Goal: Information Seeking & Learning: Learn about a topic

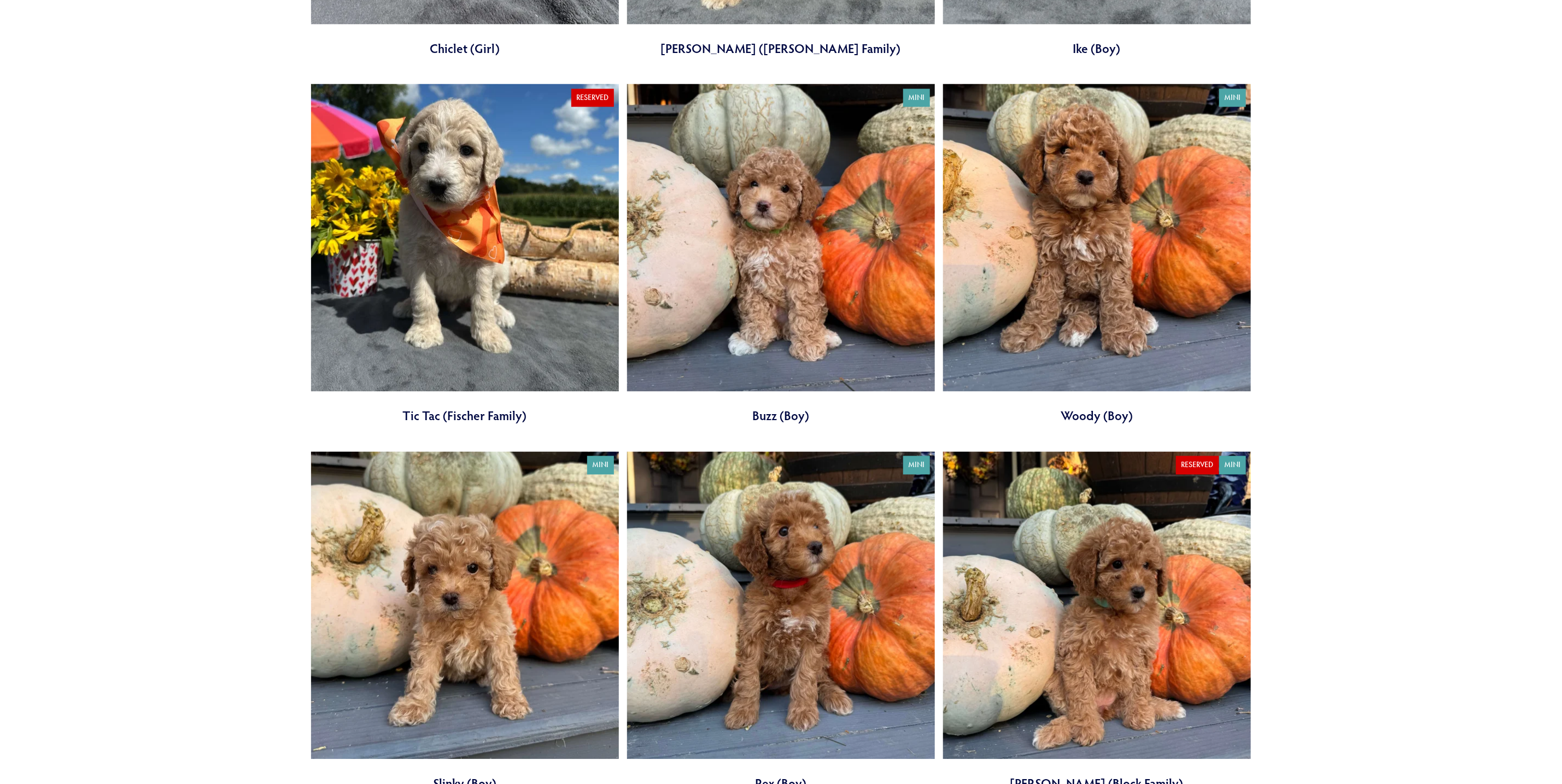
scroll to position [1475, 0]
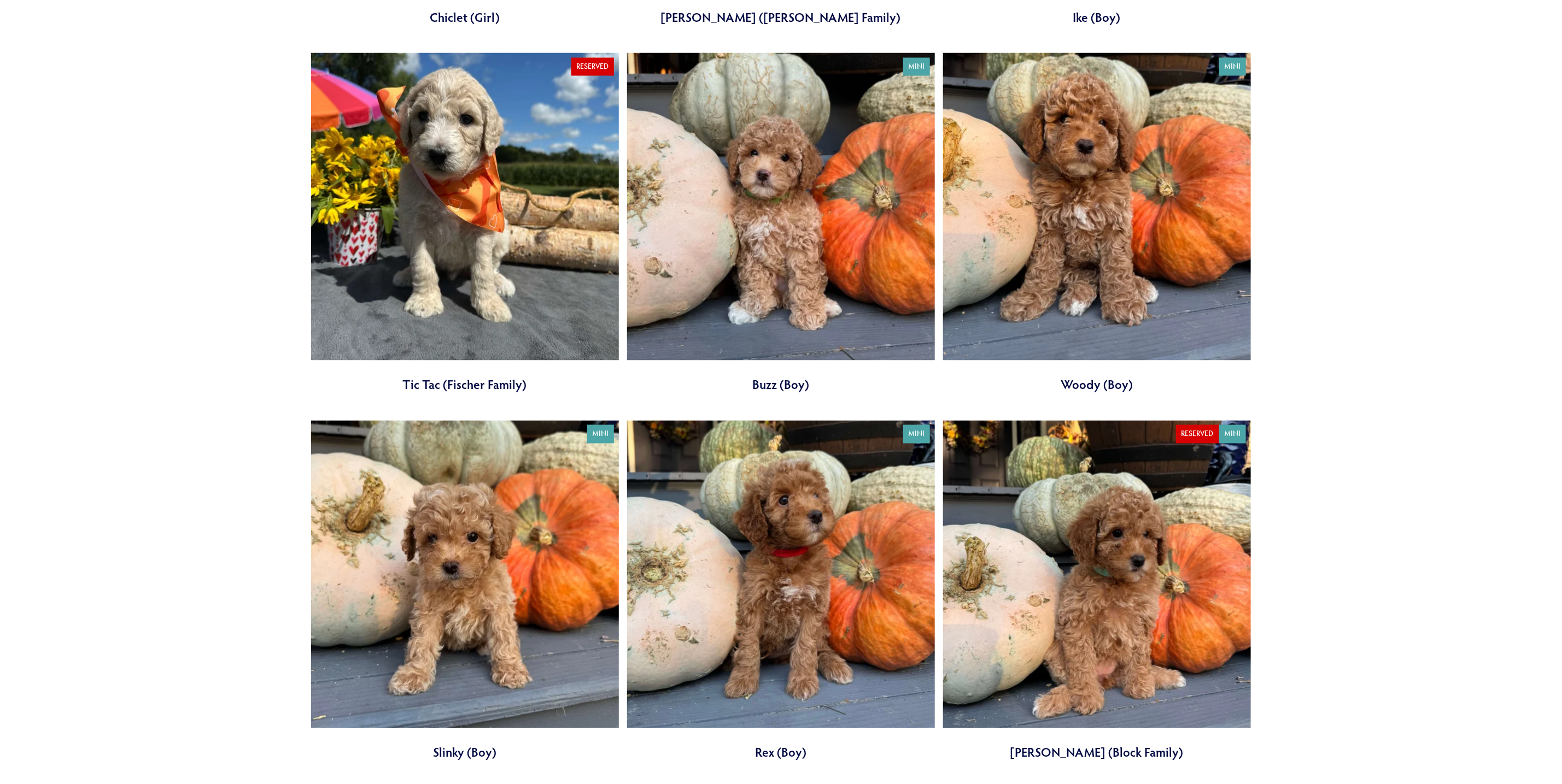
click at [789, 266] on link at bounding box center [781, 223] width 308 height 340
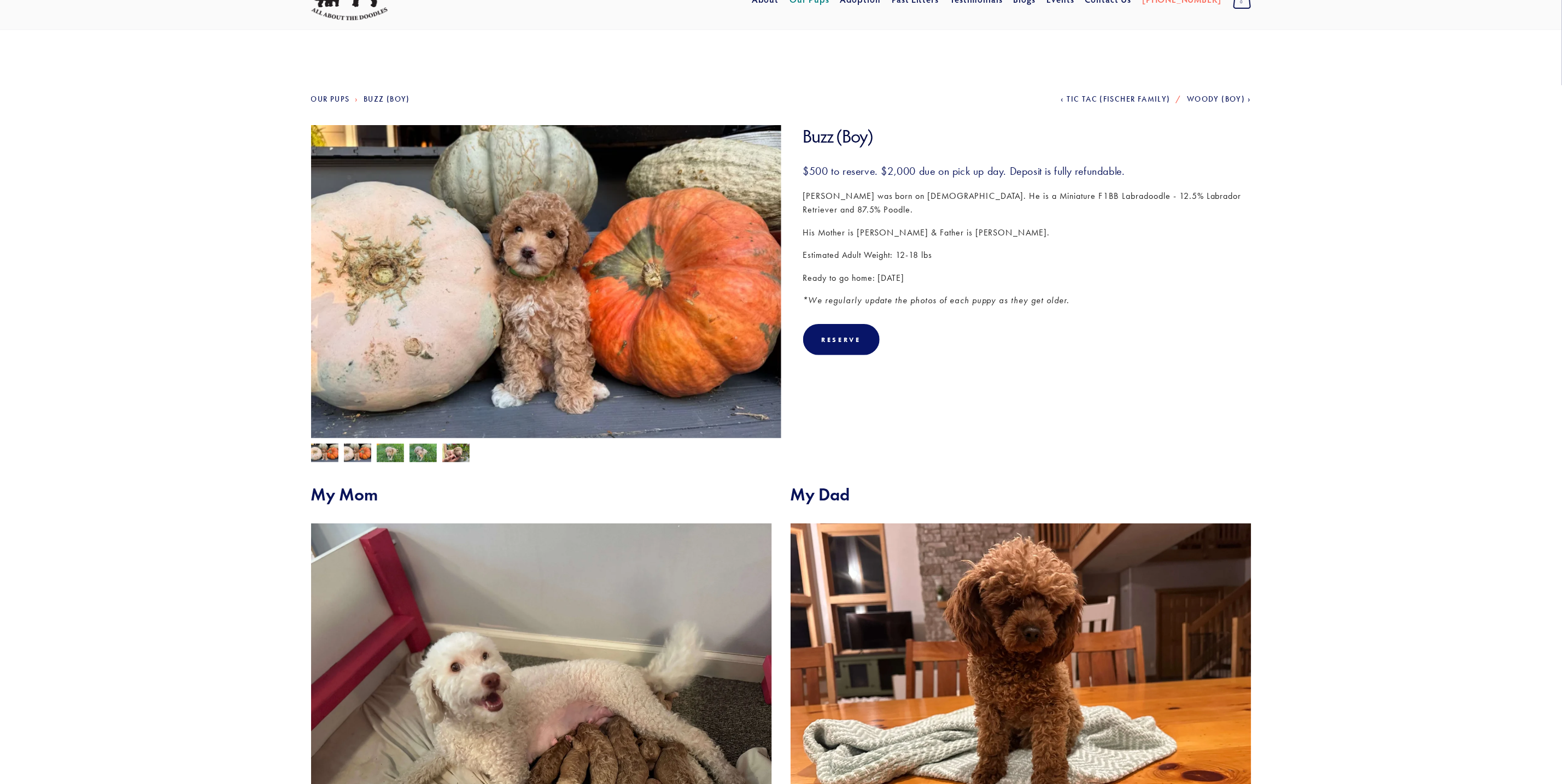
scroll to position [82, 0]
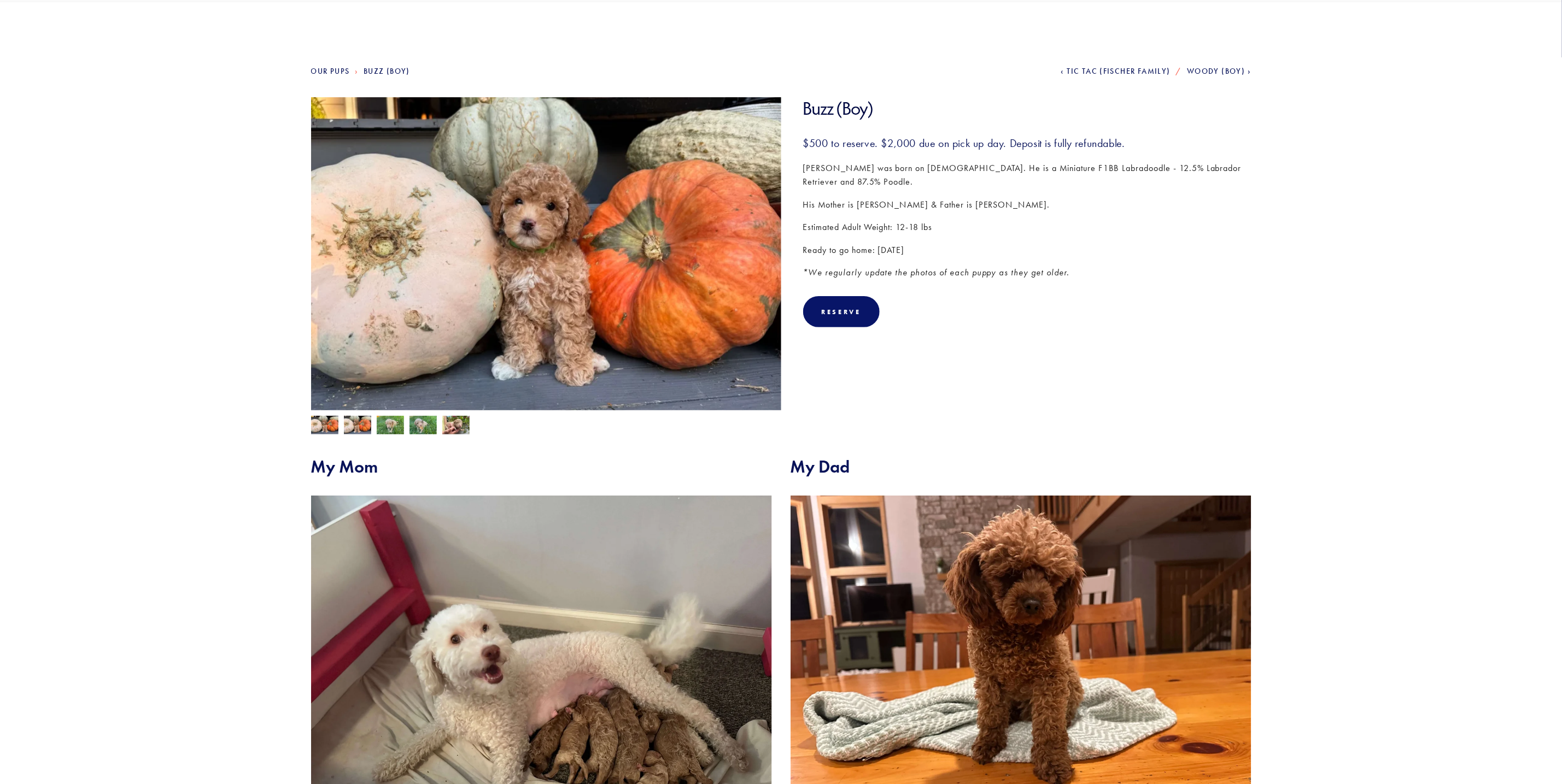
click at [650, 304] on img at bounding box center [547, 257] width 470 height 321
click at [576, 201] on img at bounding box center [547, 257] width 470 height 321
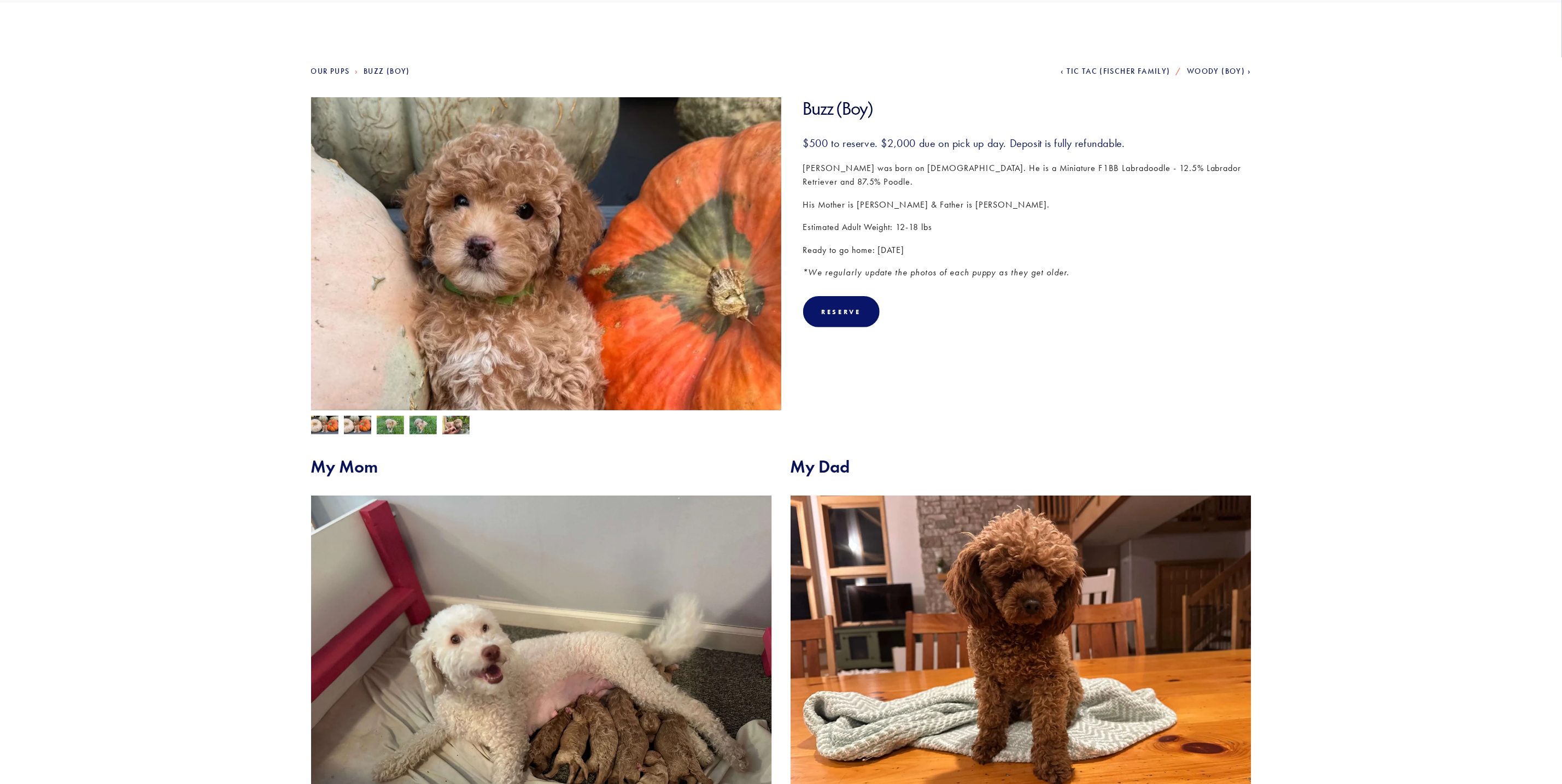
click at [576, 201] on img at bounding box center [547, 257] width 470 height 321
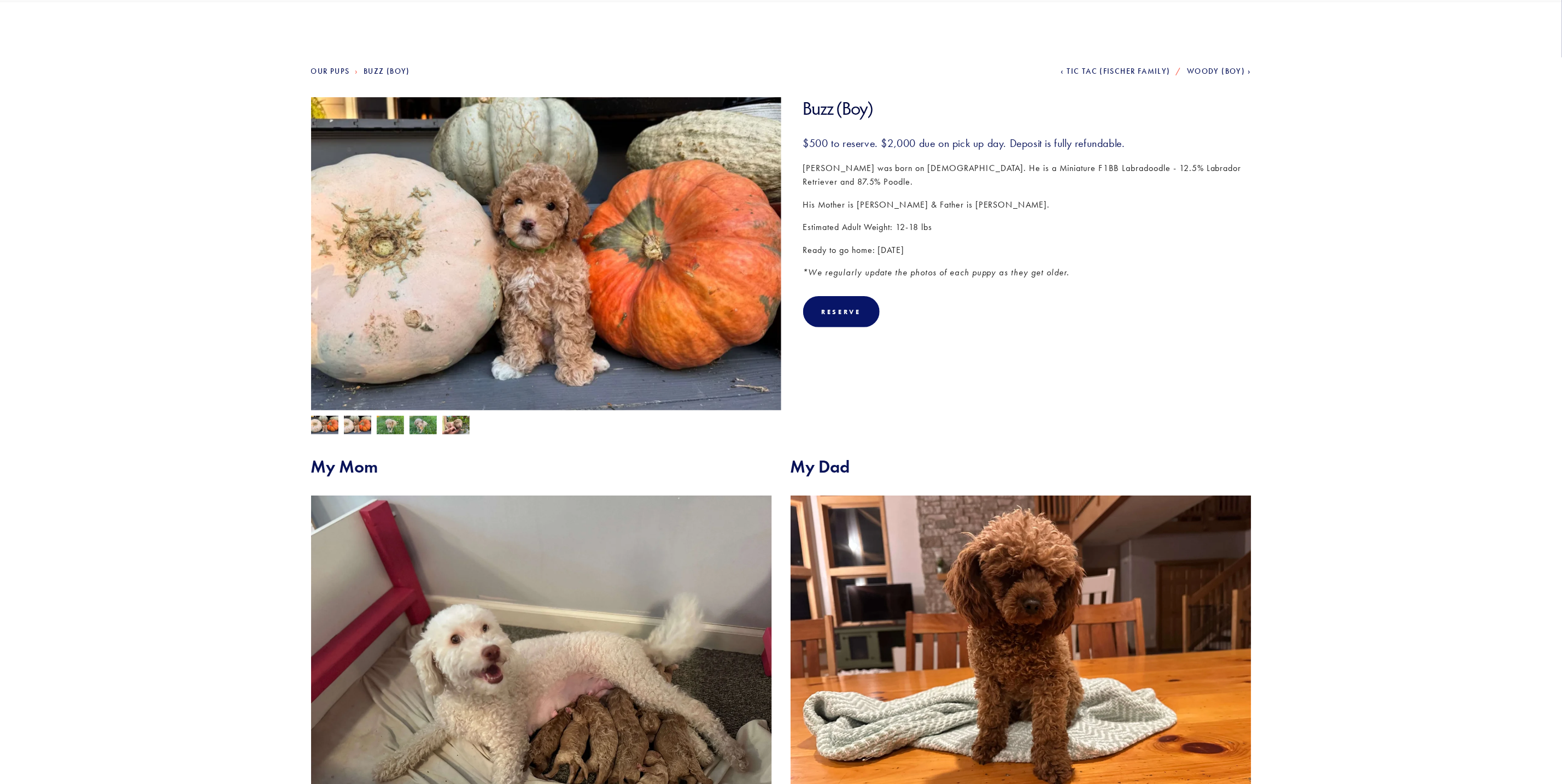
click at [677, 272] on img at bounding box center [547, 257] width 470 height 321
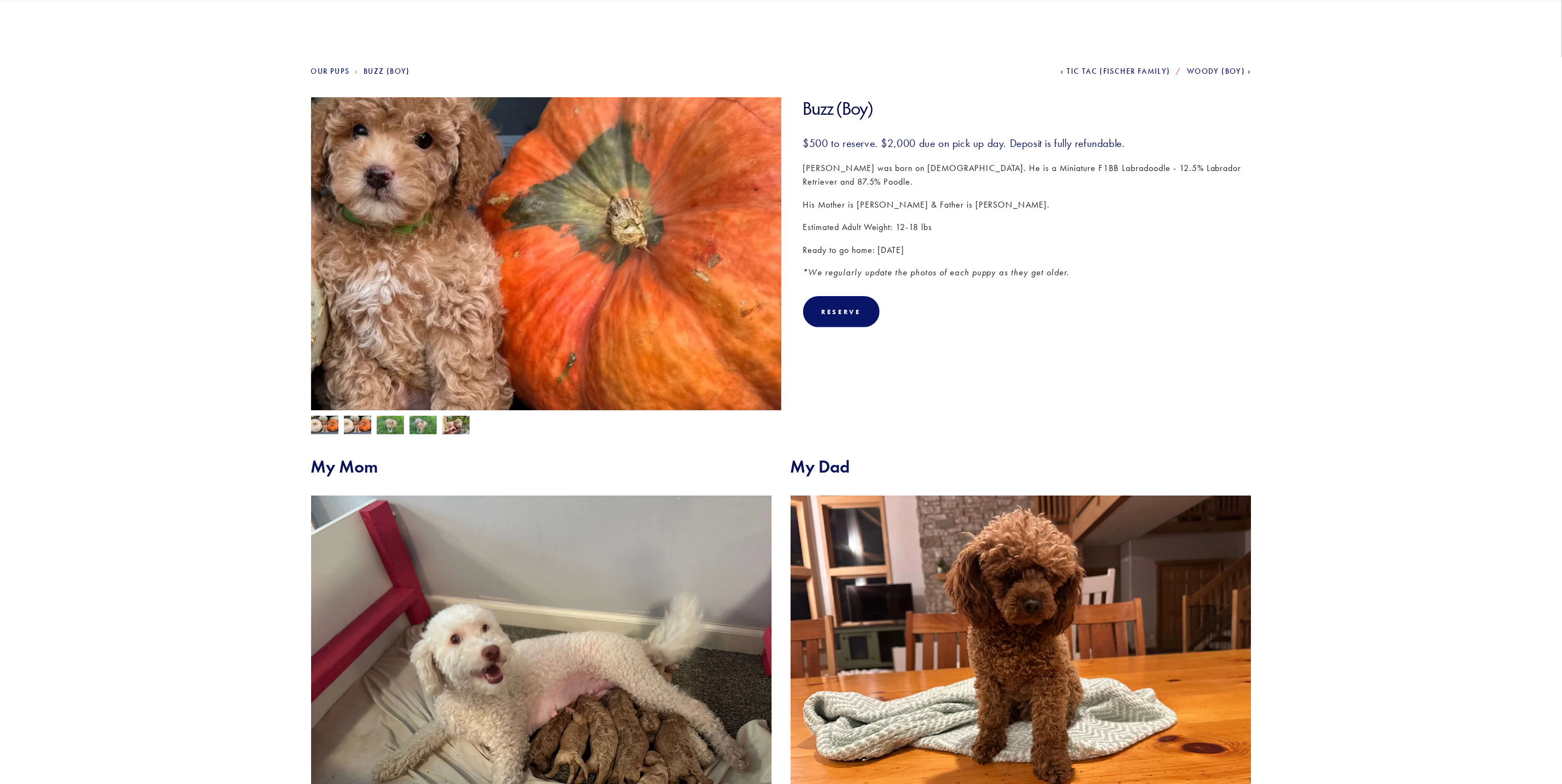
click at [677, 272] on img at bounding box center [547, 257] width 470 height 321
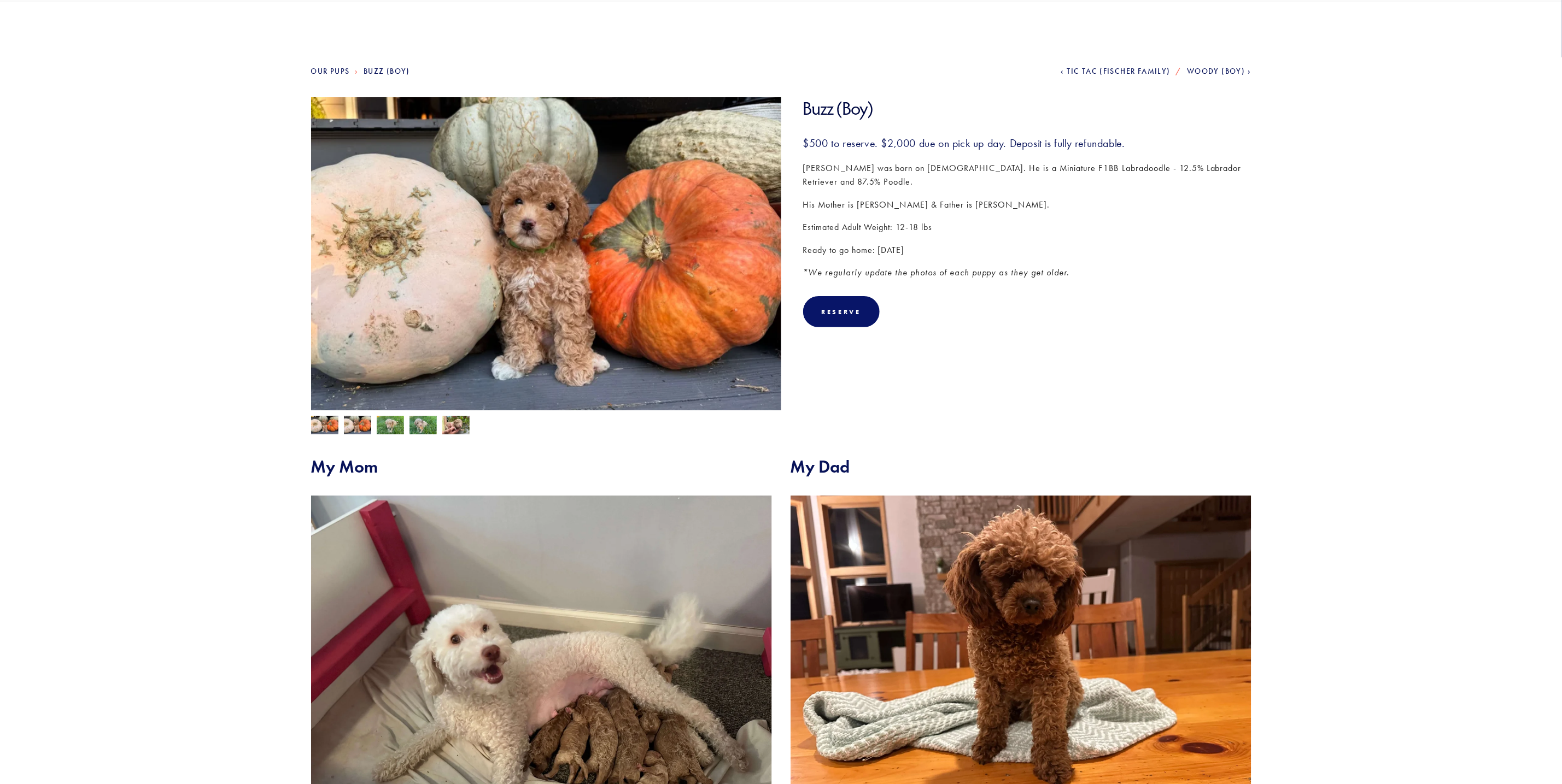
drag, startPoint x: 578, startPoint y: 252, endPoint x: 1068, endPoint y: 376, distance: 505.4
click at [1068, 376] on section "Buzz (Boy) Buzz (Boy) $500.00 $500 to reserve. $2,000 due on pick up day. Depos…" at bounding box center [781, 266] width 940 height 337
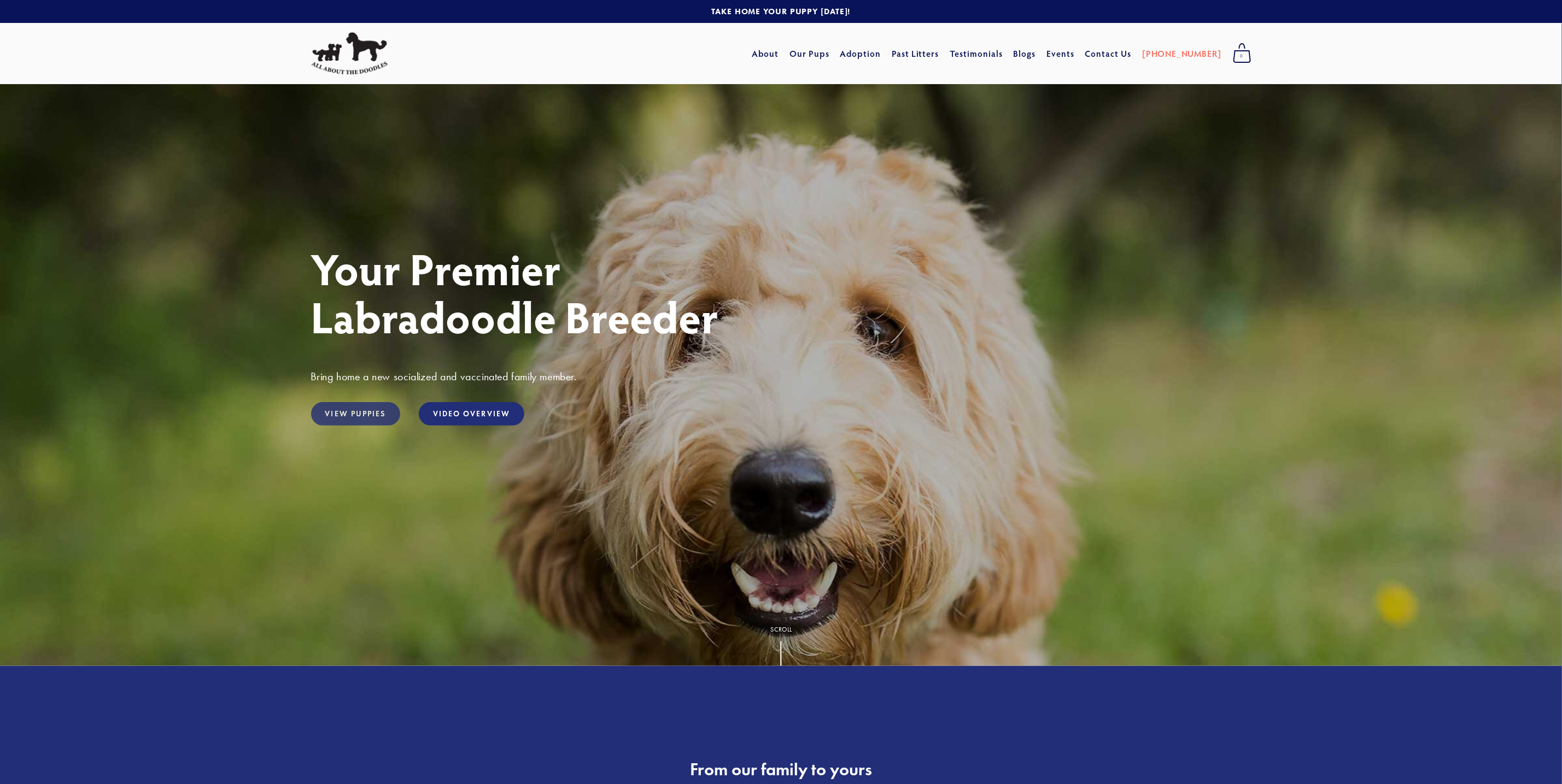
click at [361, 413] on link "View Puppies" at bounding box center [355, 414] width 89 height 24
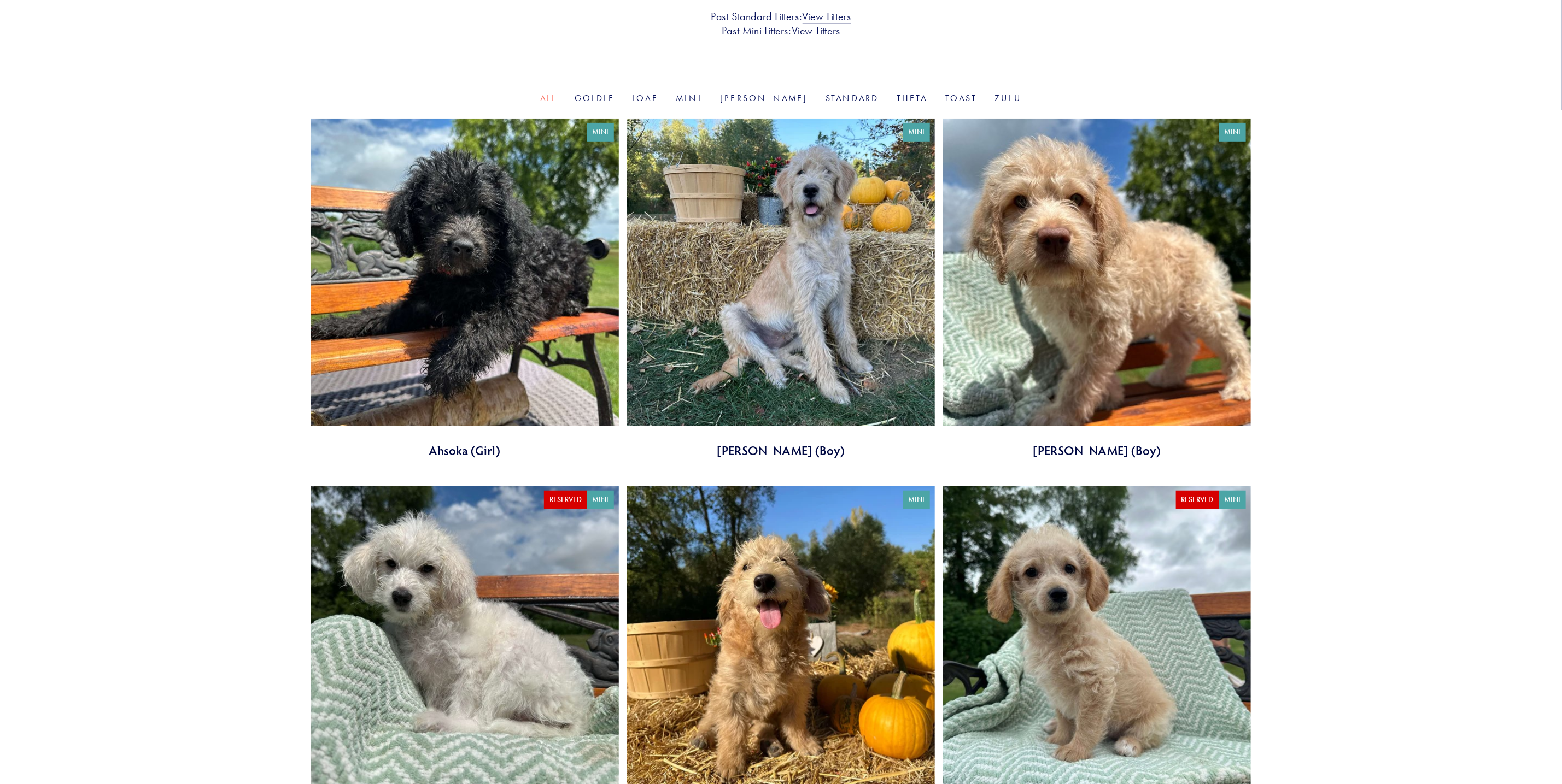
scroll to position [328, 0]
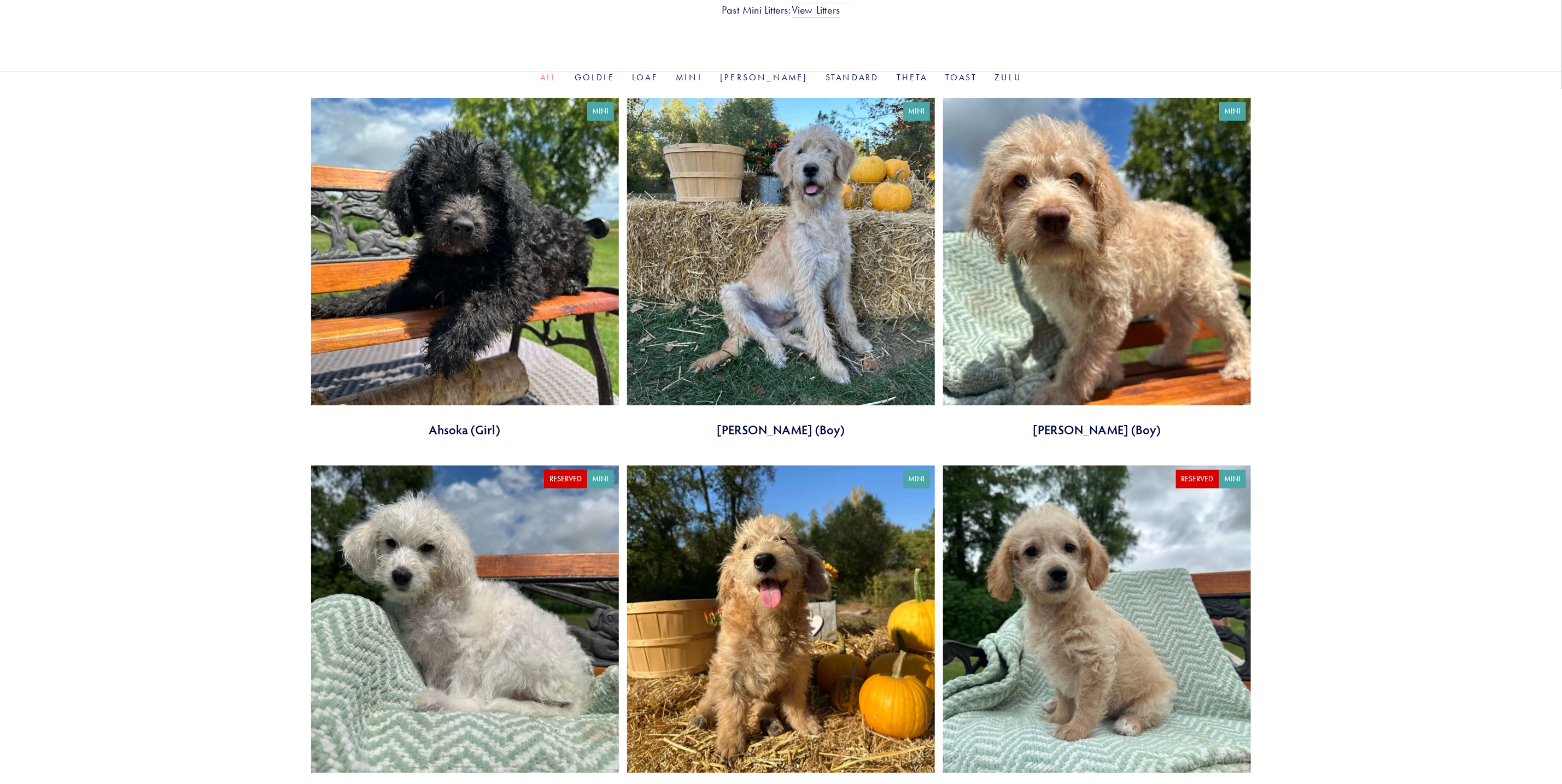
click at [813, 289] on link at bounding box center [781, 268] width 308 height 340
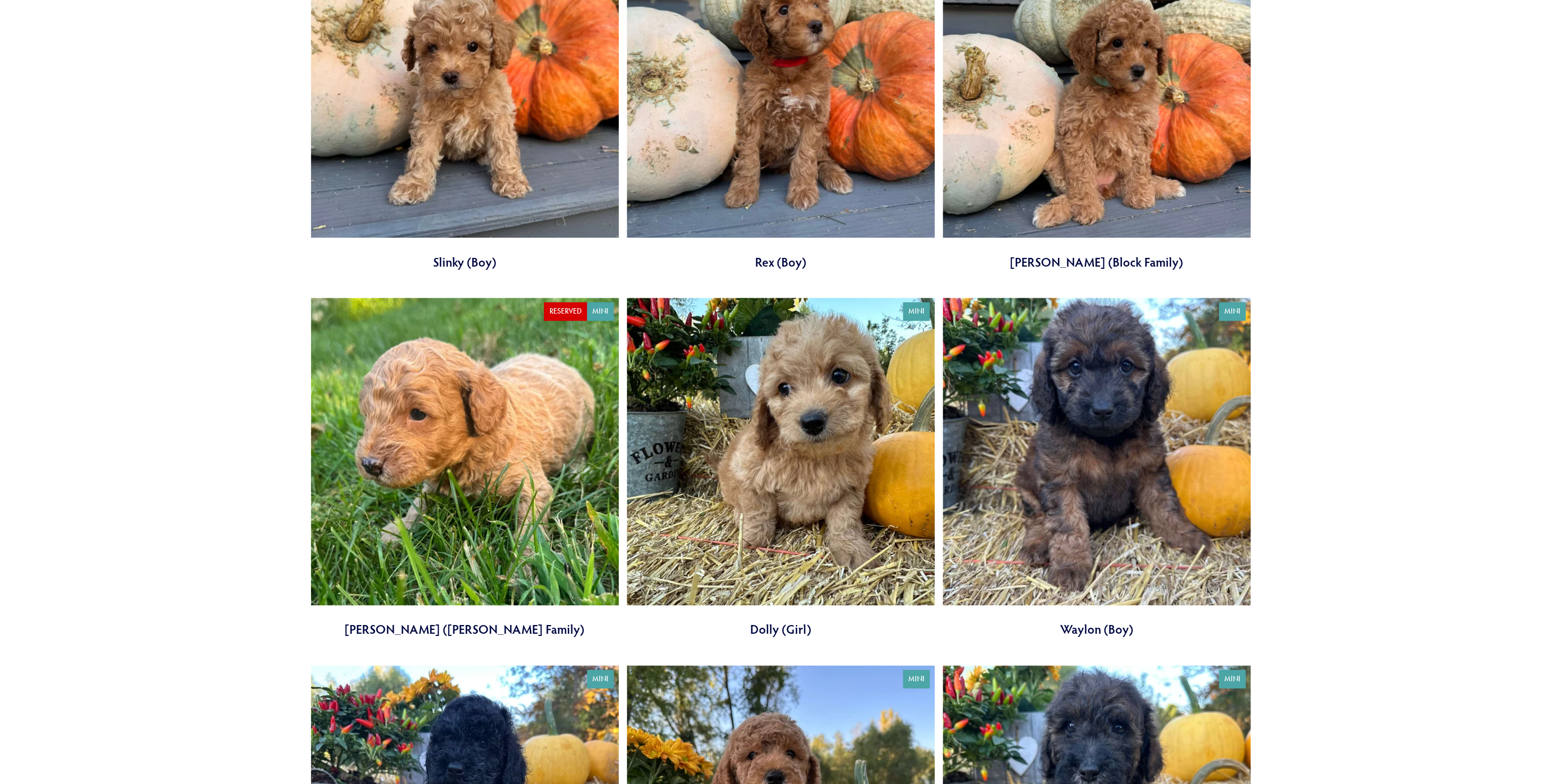
scroll to position [1967, 0]
click at [1099, 410] on link at bounding box center [1097, 467] width 308 height 340
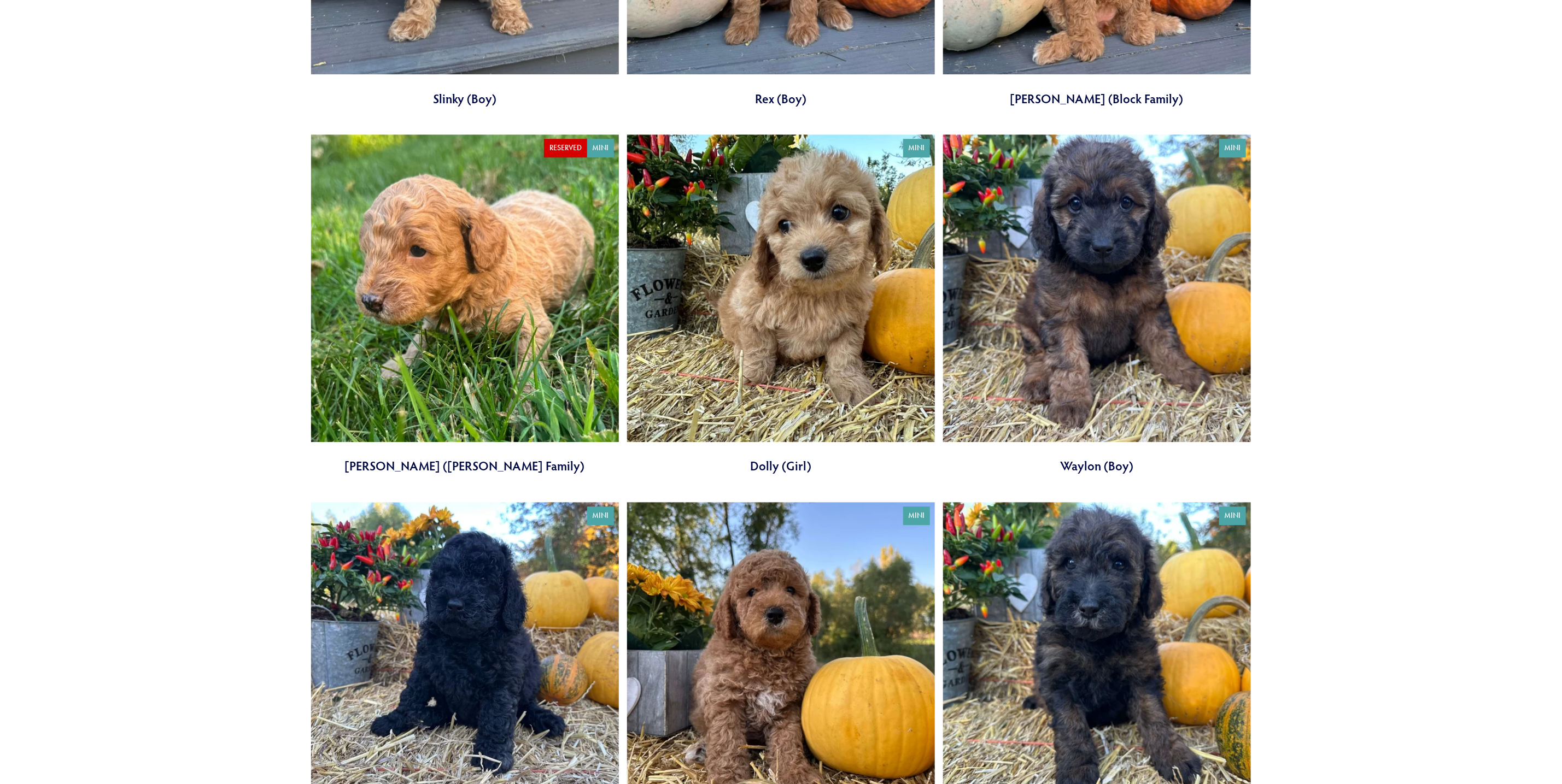
scroll to position [2131, 0]
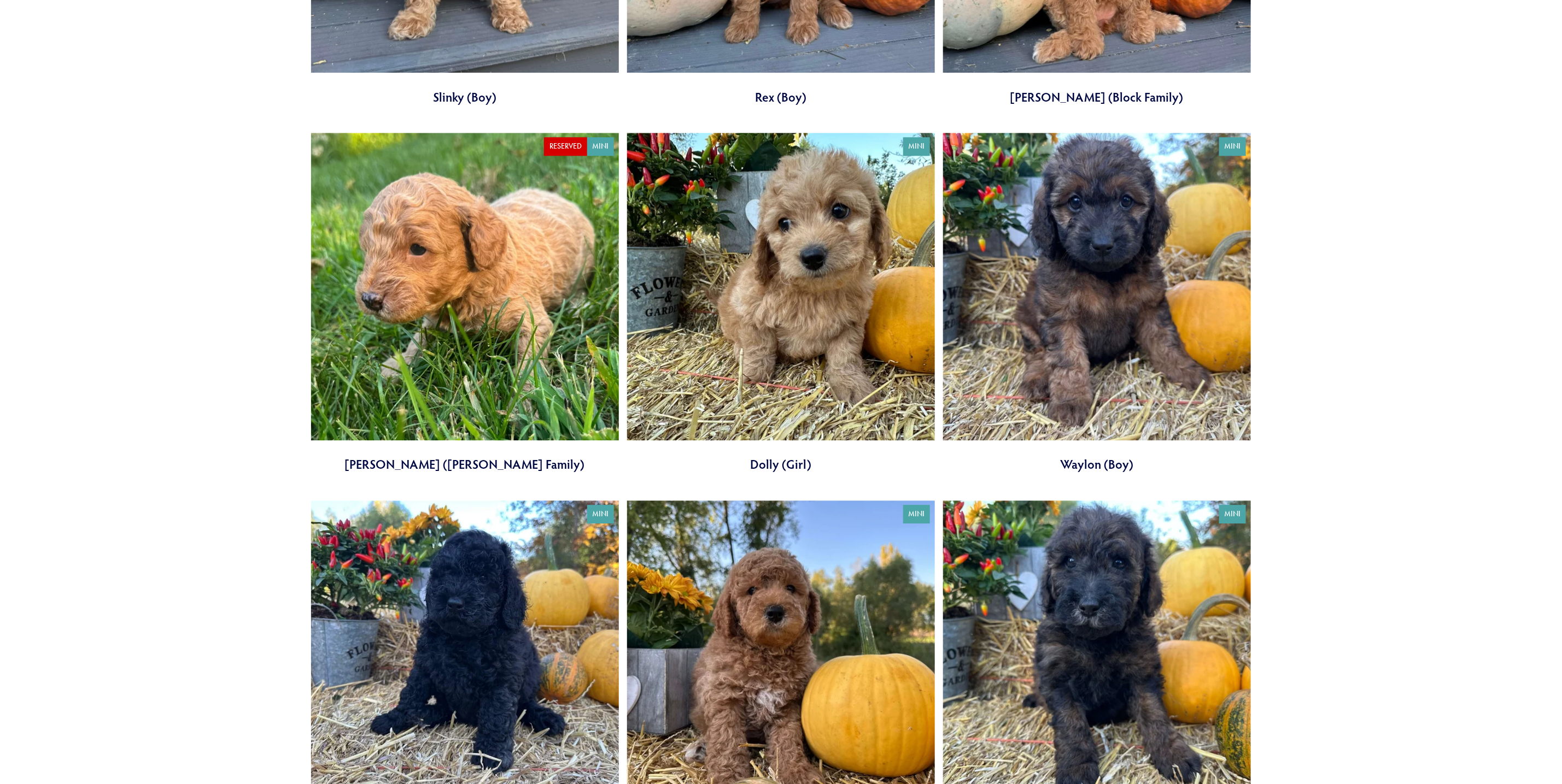
click at [523, 332] on link at bounding box center [465, 303] width 308 height 340
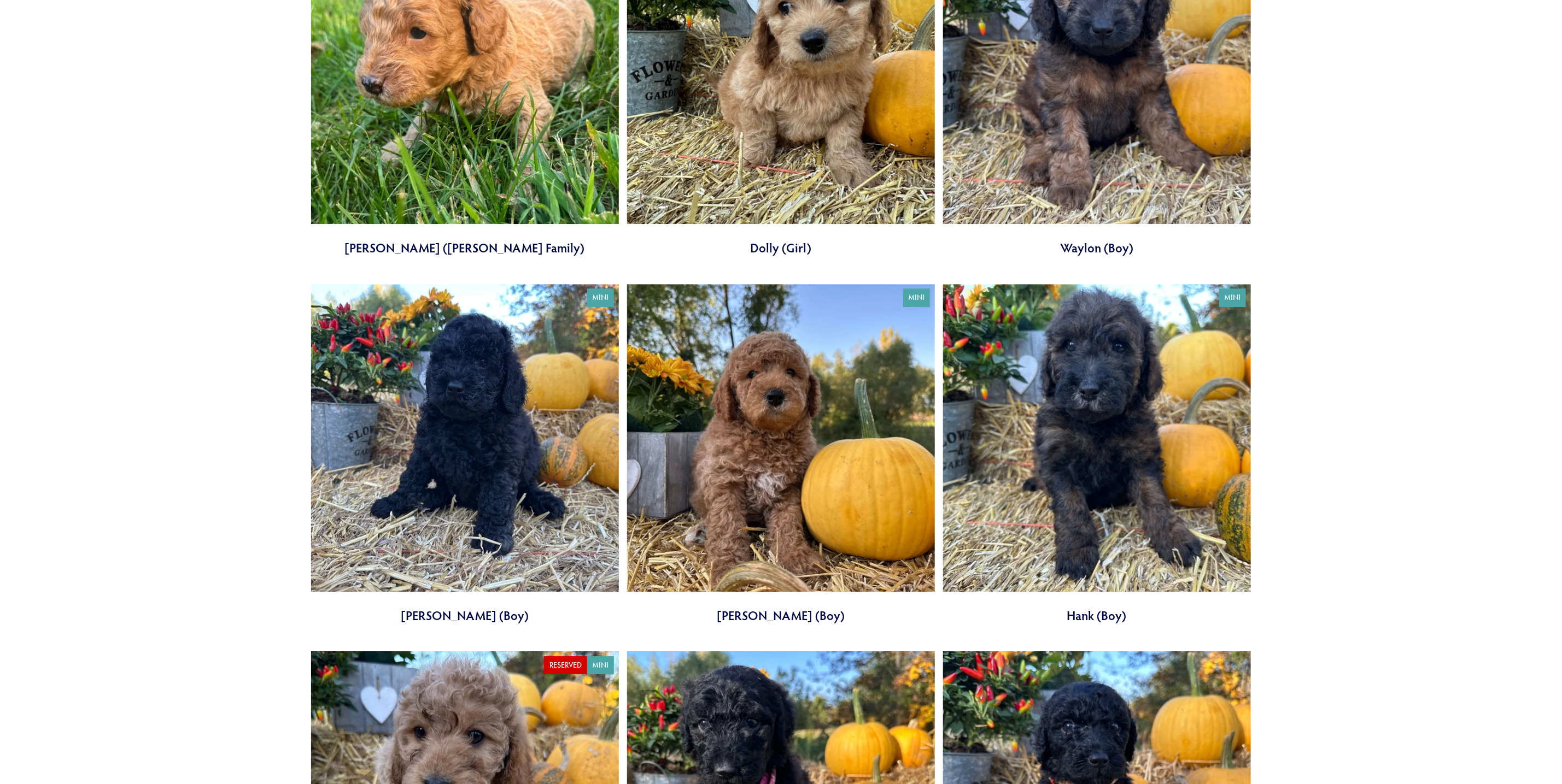
scroll to position [2377, 0]
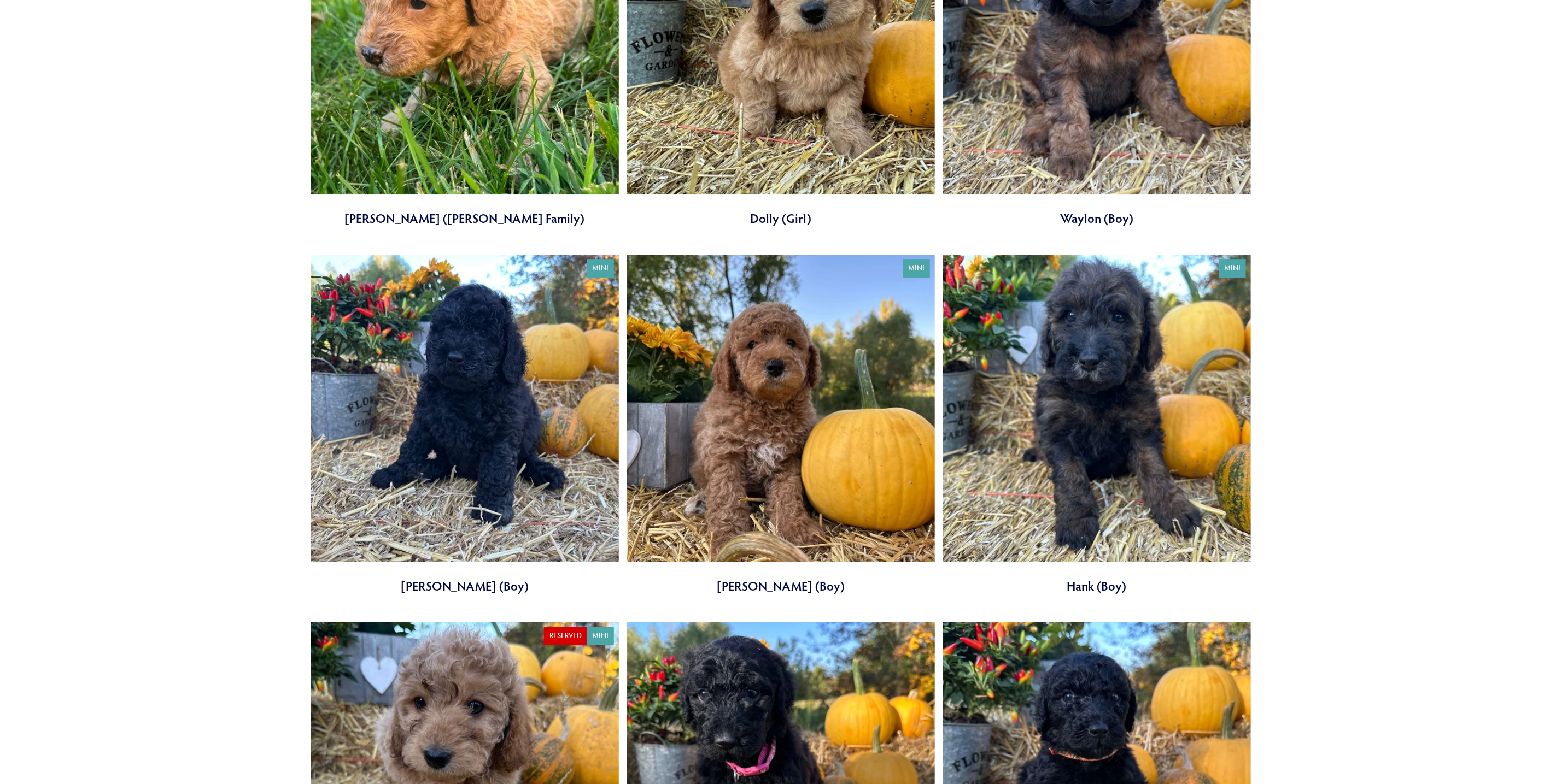
click at [765, 435] on link at bounding box center [781, 425] width 308 height 340
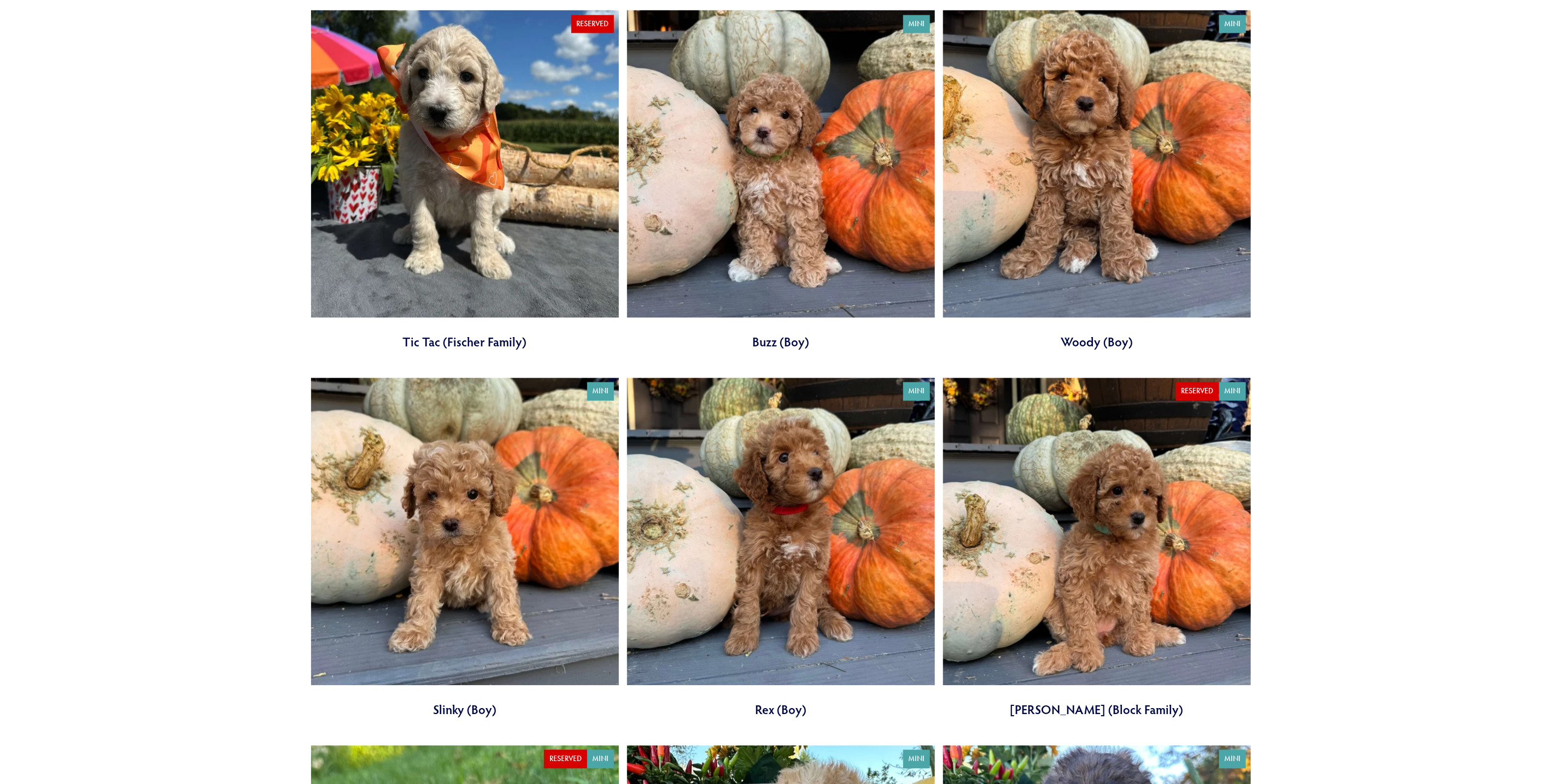
scroll to position [1557, 0]
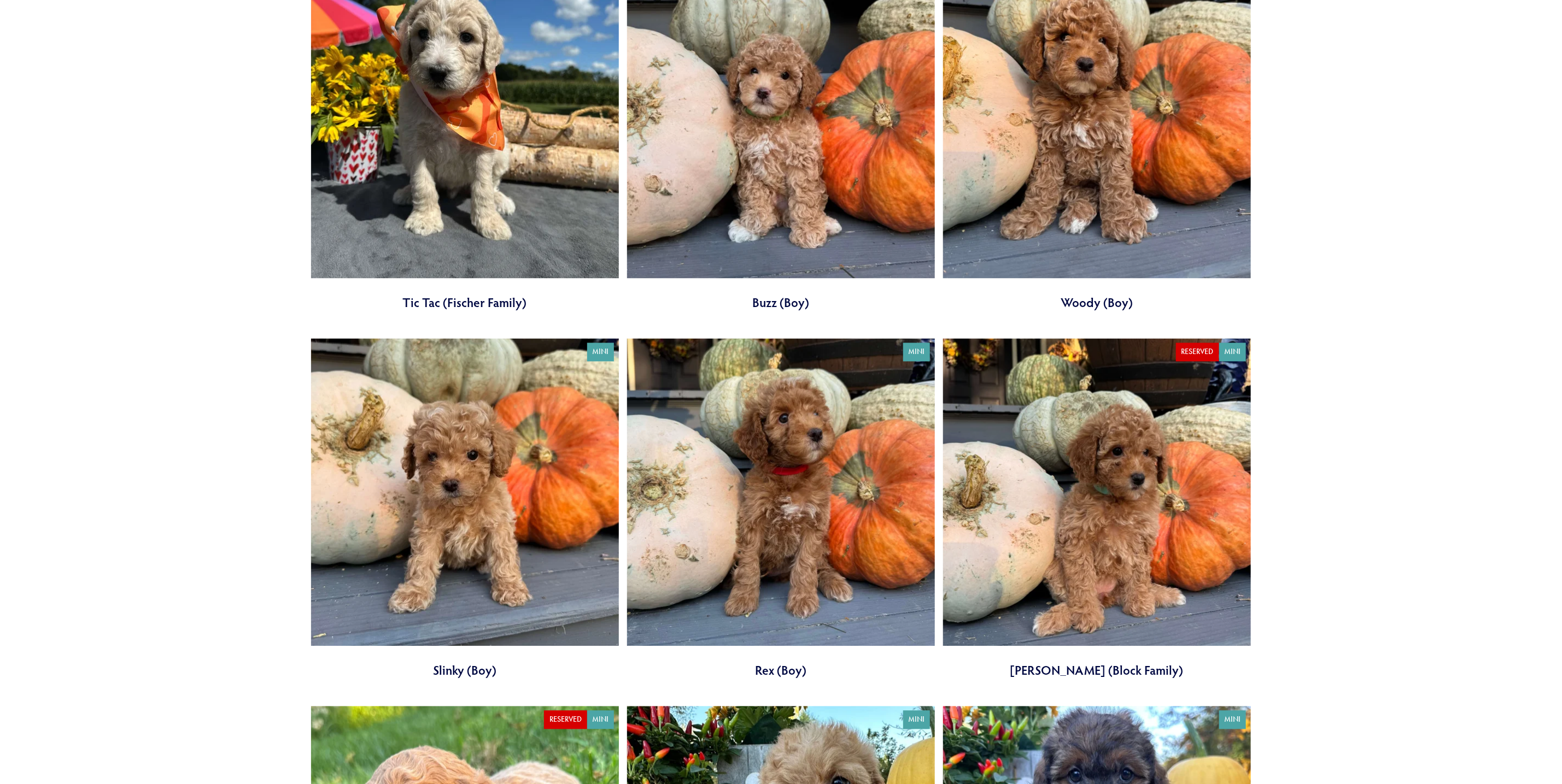
click at [1066, 500] on link at bounding box center [1097, 509] width 308 height 340
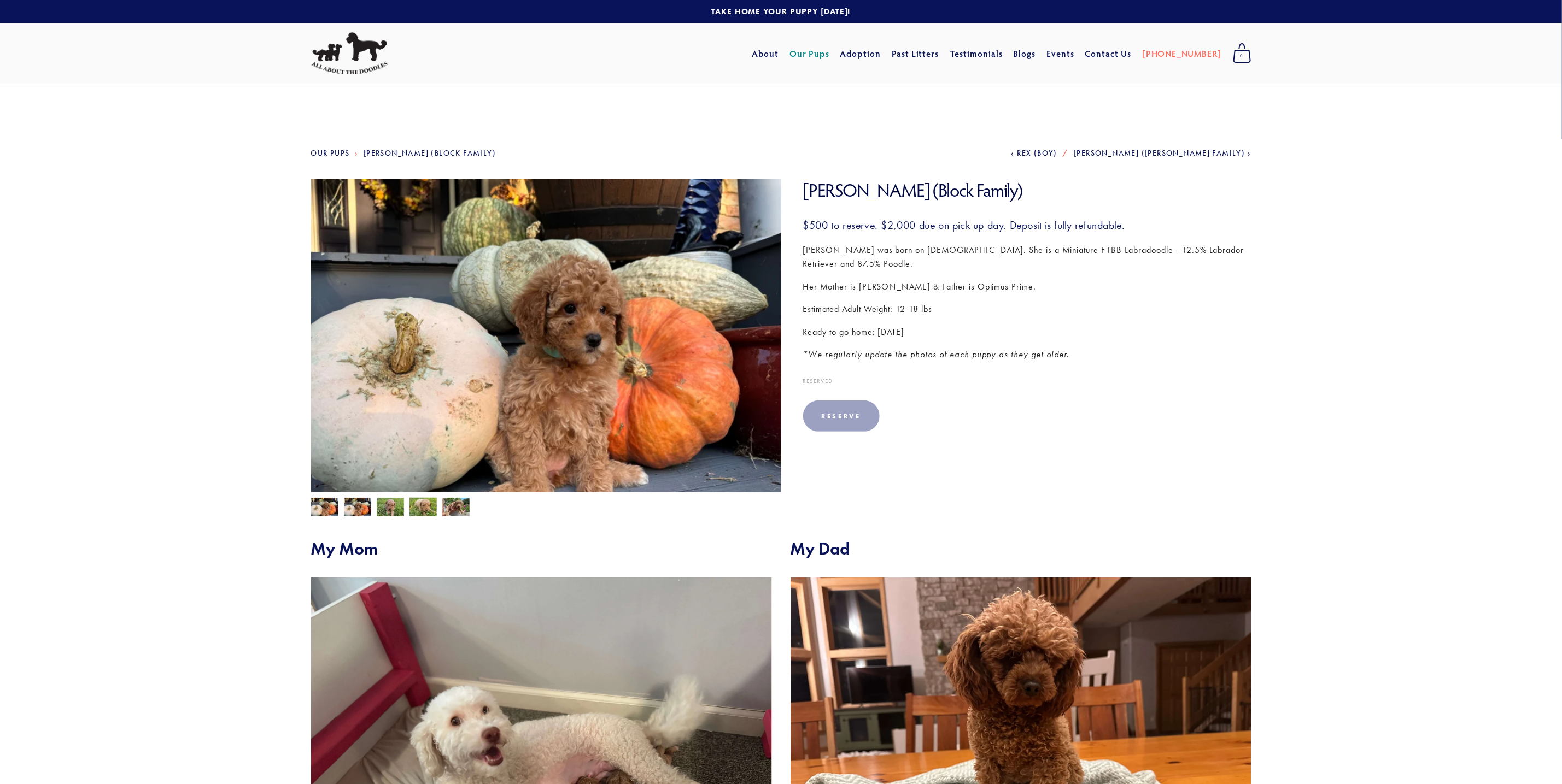
click at [563, 370] on img at bounding box center [547, 355] width 470 height 353
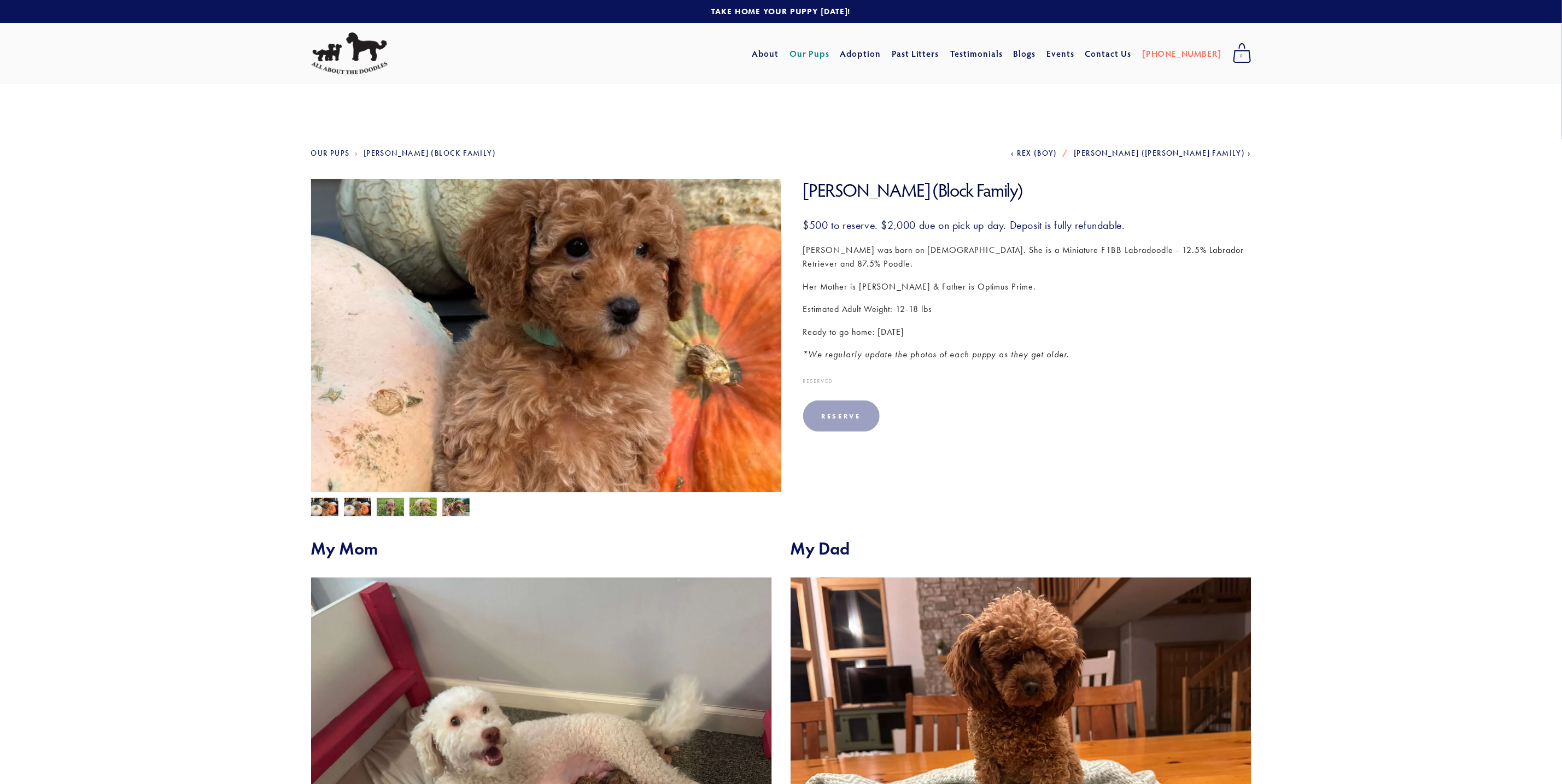
click at [563, 370] on img at bounding box center [547, 355] width 470 height 353
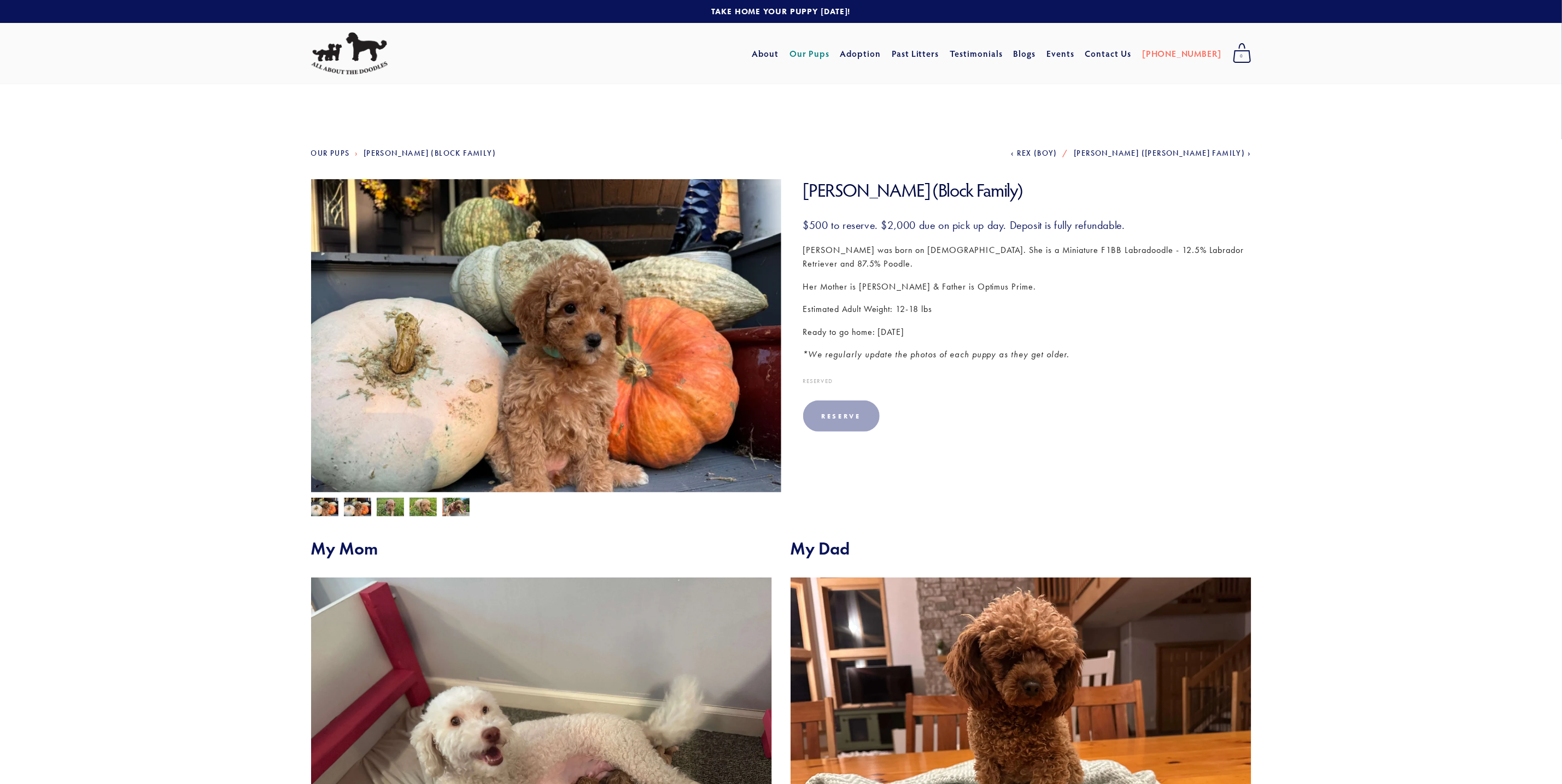
click at [563, 370] on img at bounding box center [547, 355] width 470 height 353
